Goal: Information Seeking & Learning: Check status

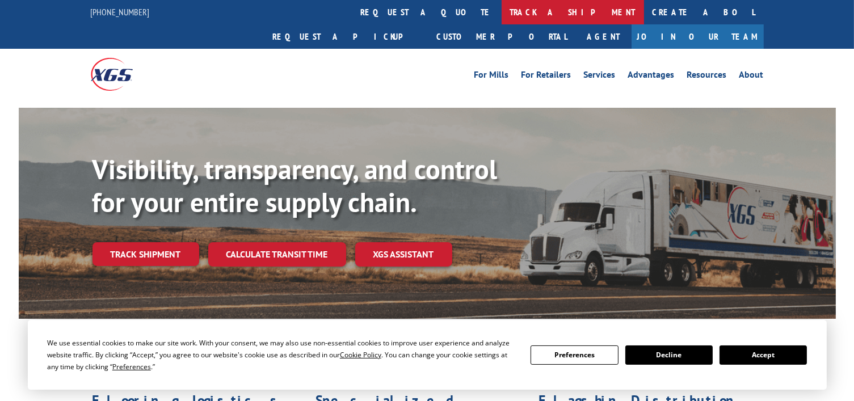
click at [502, 14] on link "track a shipment" at bounding box center [573, 12] width 142 height 24
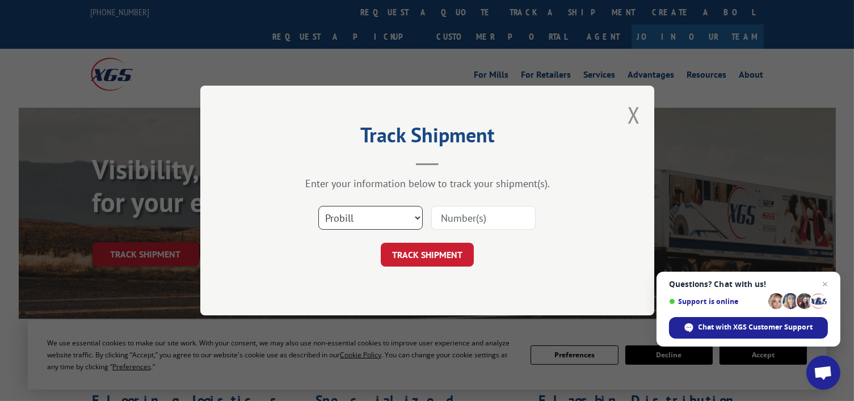
drag, startPoint x: 364, startPoint y: 216, endPoint x: 364, endPoint y: 224, distance: 7.4
click at [364, 216] on select "Select category... Probill BOL PO" at bounding box center [370, 218] width 104 height 24
select select "bol"
click at [318, 206] on select "Select category... Probill BOL PO" at bounding box center [370, 218] width 104 height 24
paste input "5593816"
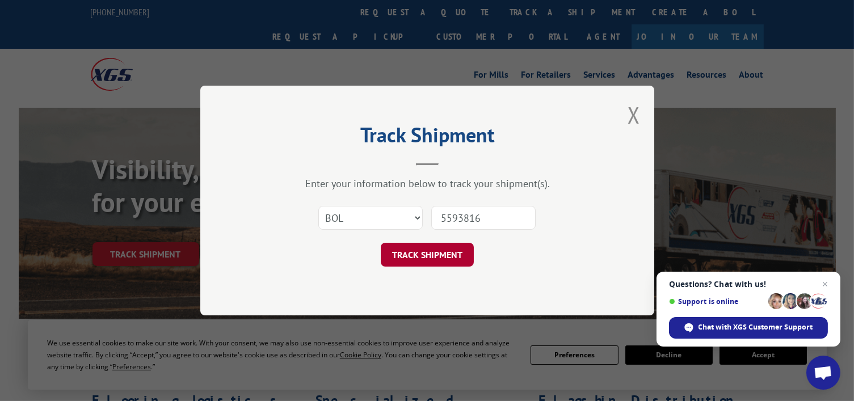
type input "5593816"
click at [454, 259] on button "TRACK SHIPMENT" at bounding box center [427, 255] width 93 height 24
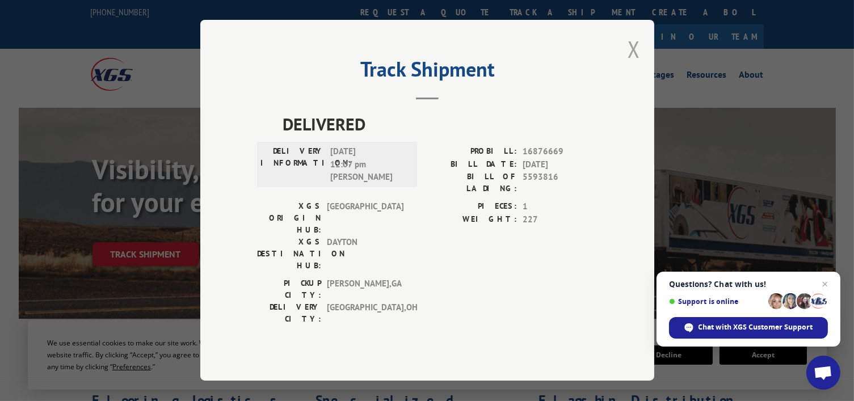
click at [636, 64] on button "Close modal" at bounding box center [634, 49] width 12 height 30
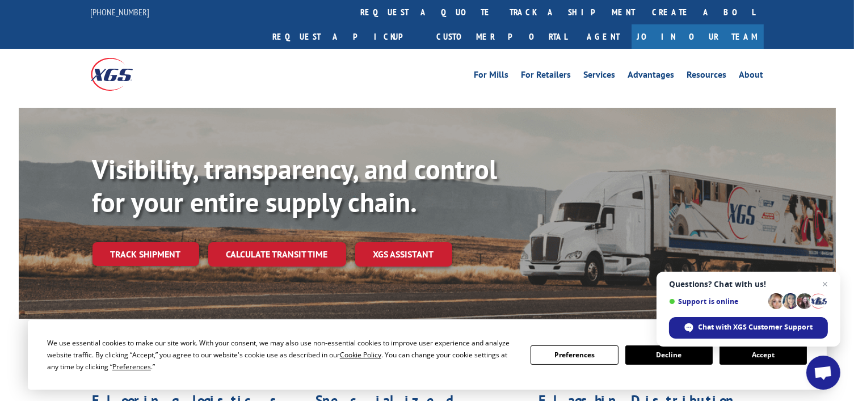
click at [502, 12] on link "track a shipment" at bounding box center [573, 12] width 142 height 24
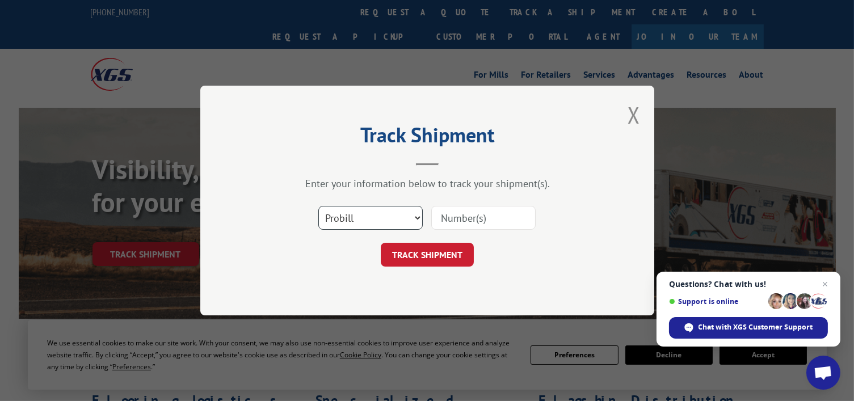
click at [391, 216] on select "Select category... Probill BOL PO" at bounding box center [370, 218] width 104 height 24
select select "bol"
click at [318, 206] on select "Select category... Probill BOL PO" at bounding box center [370, 218] width 104 height 24
click at [448, 219] on input at bounding box center [483, 218] width 104 height 24
paste input "5593816"
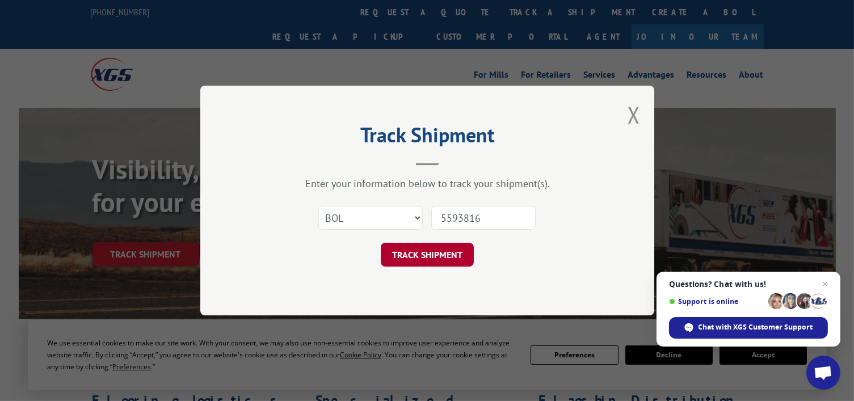
type input "5593816"
click at [440, 258] on button "TRACK SHIPMENT" at bounding box center [427, 255] width 93 height 24
